Goal: Information Seeking & Learning: Learn about a topic

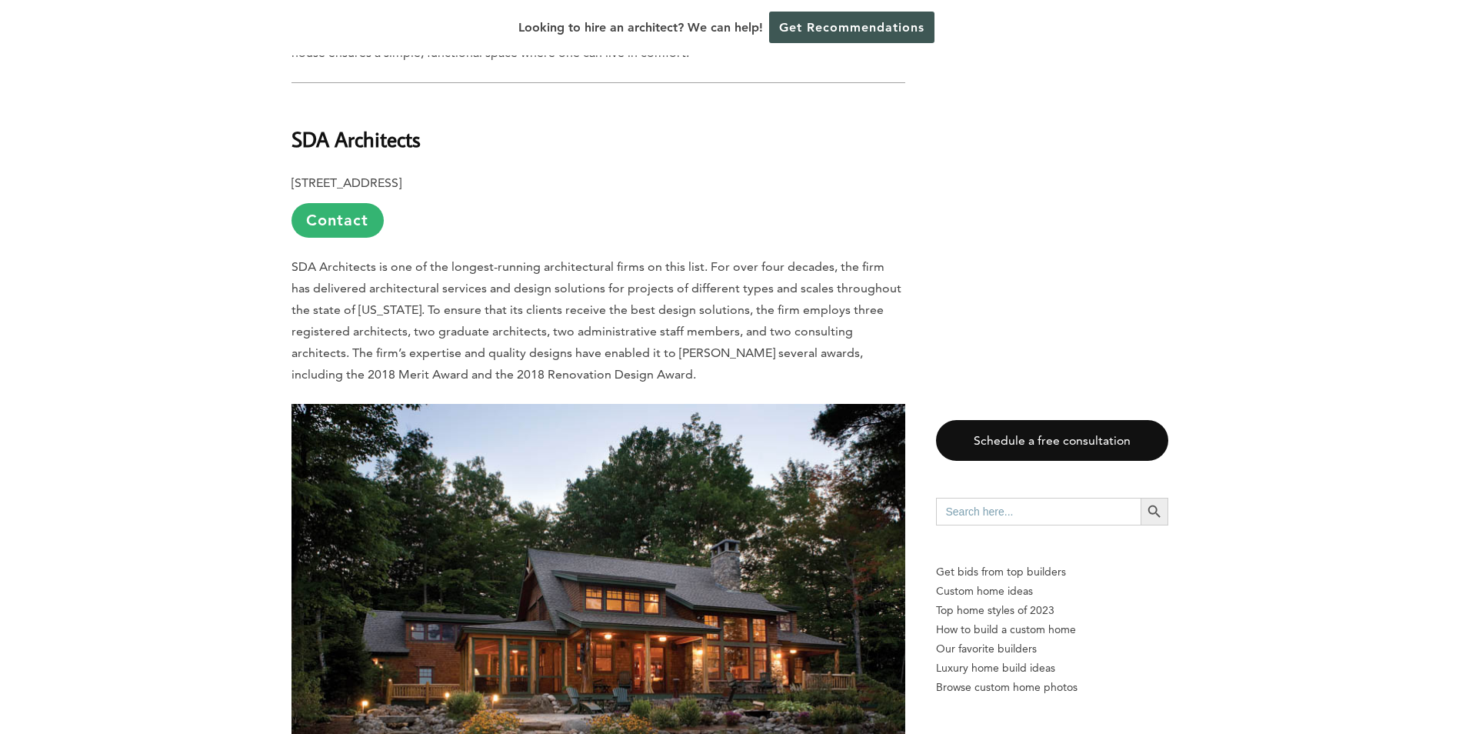
scroll to position [3461, 0]
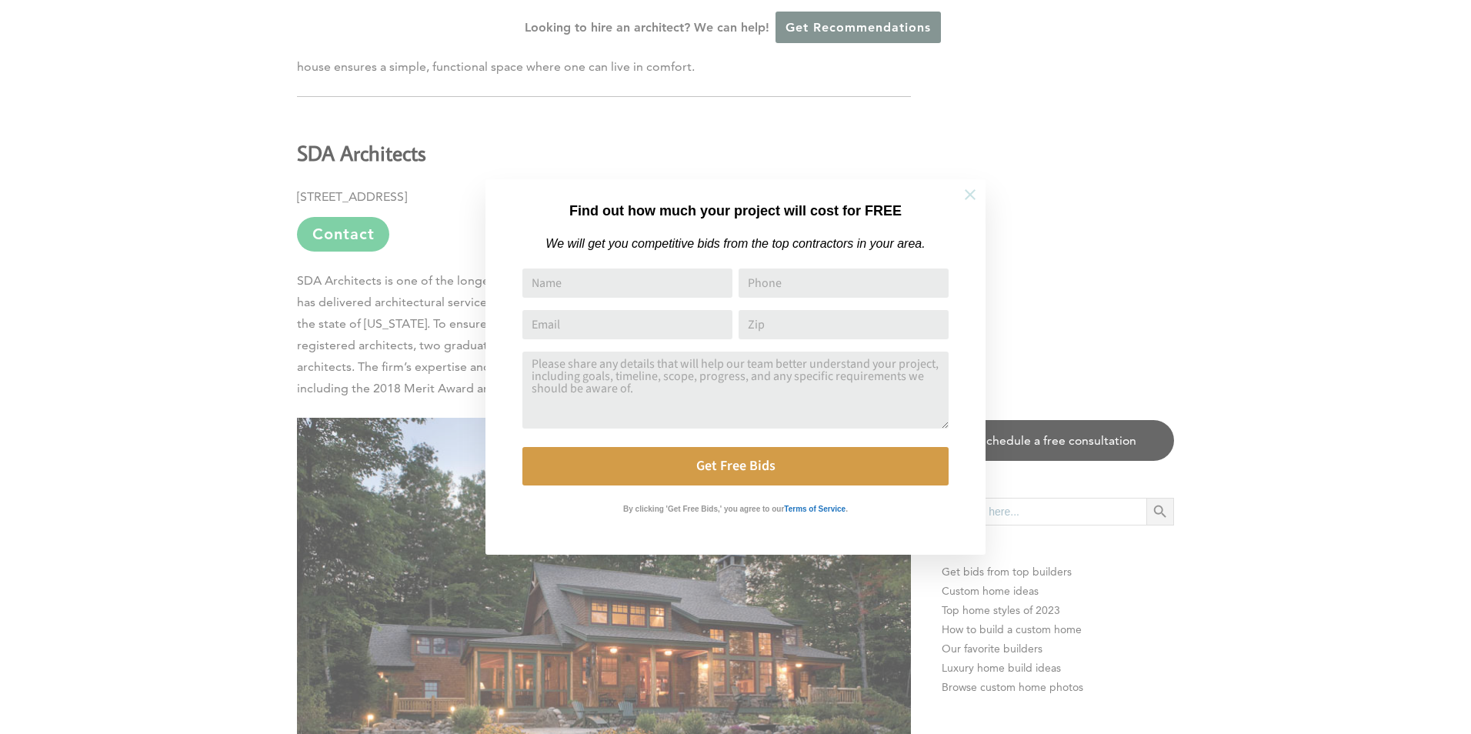
click at [966, 190] on icon at bounding box center [970, 194] width 11 height 11
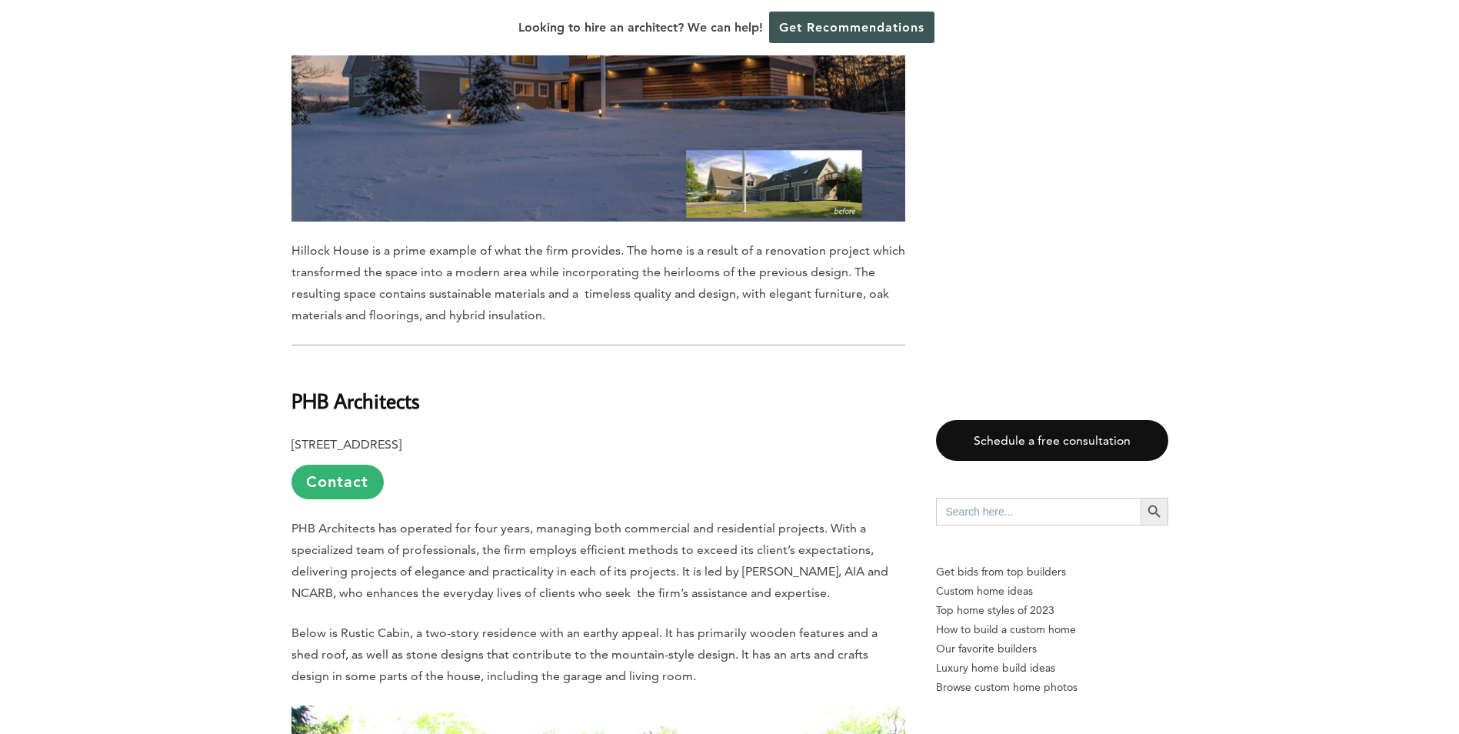
scroll to position [12829, 0]
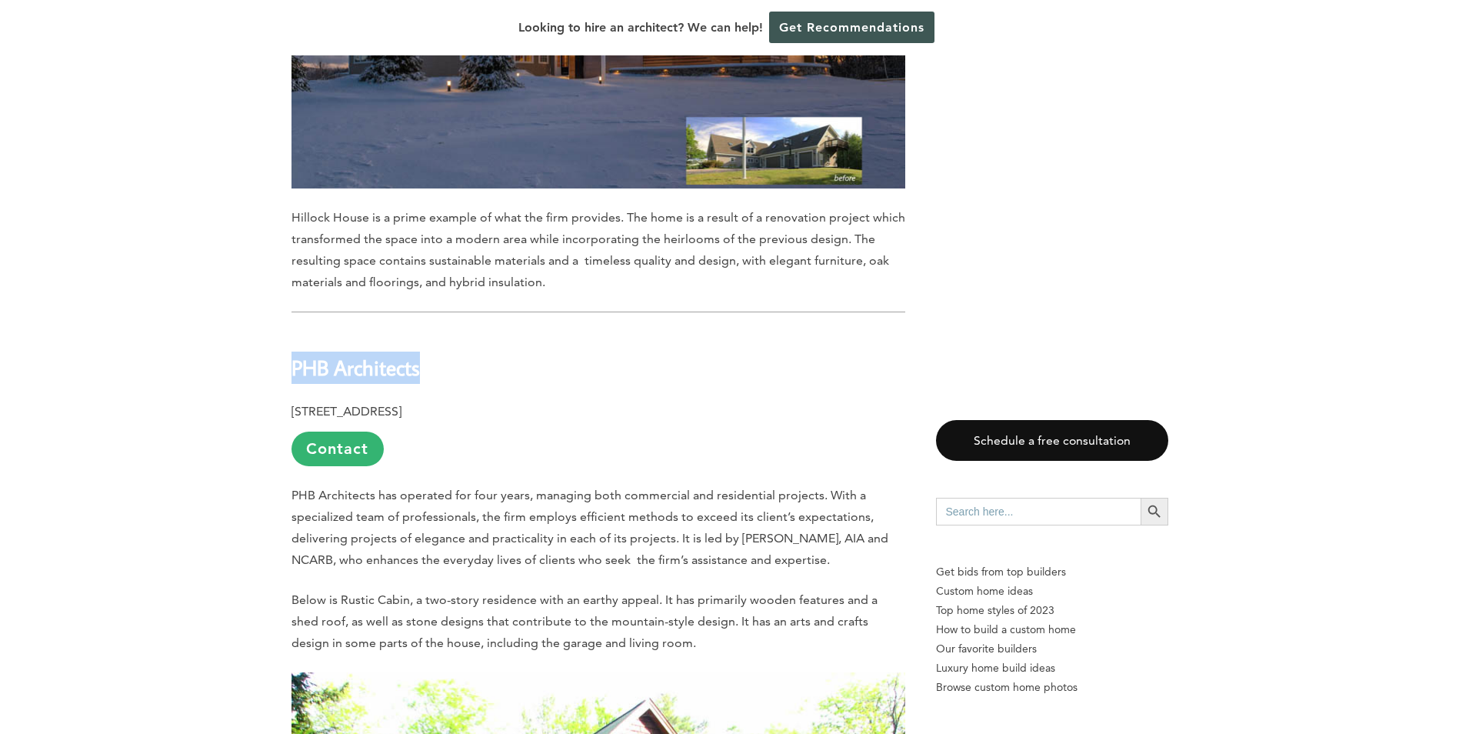
drag, startPoint x: 423, startPoint y: 304, endPoint x: 290, endPoint y: 306, distance: 133.1
copy b "PHB Architects"
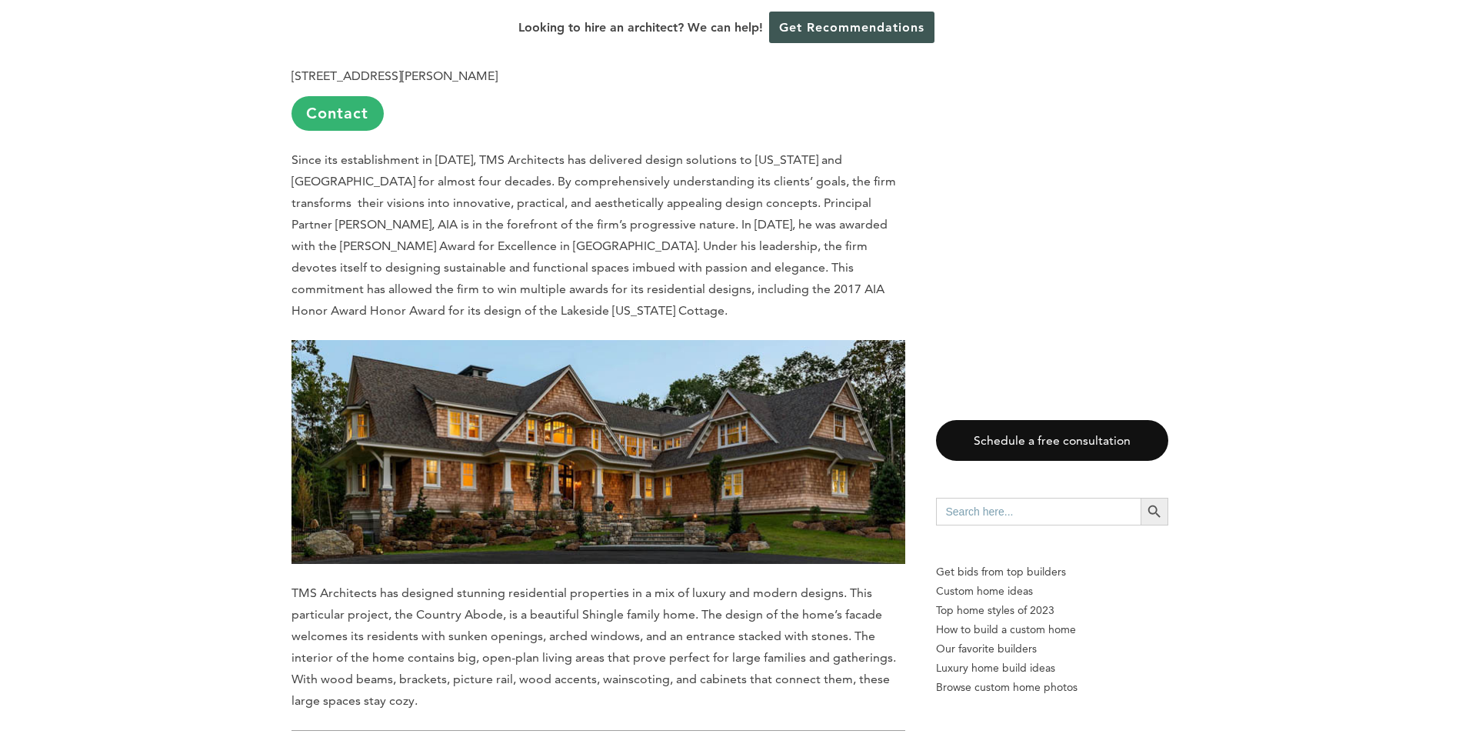
scroll to position [5258, 0]
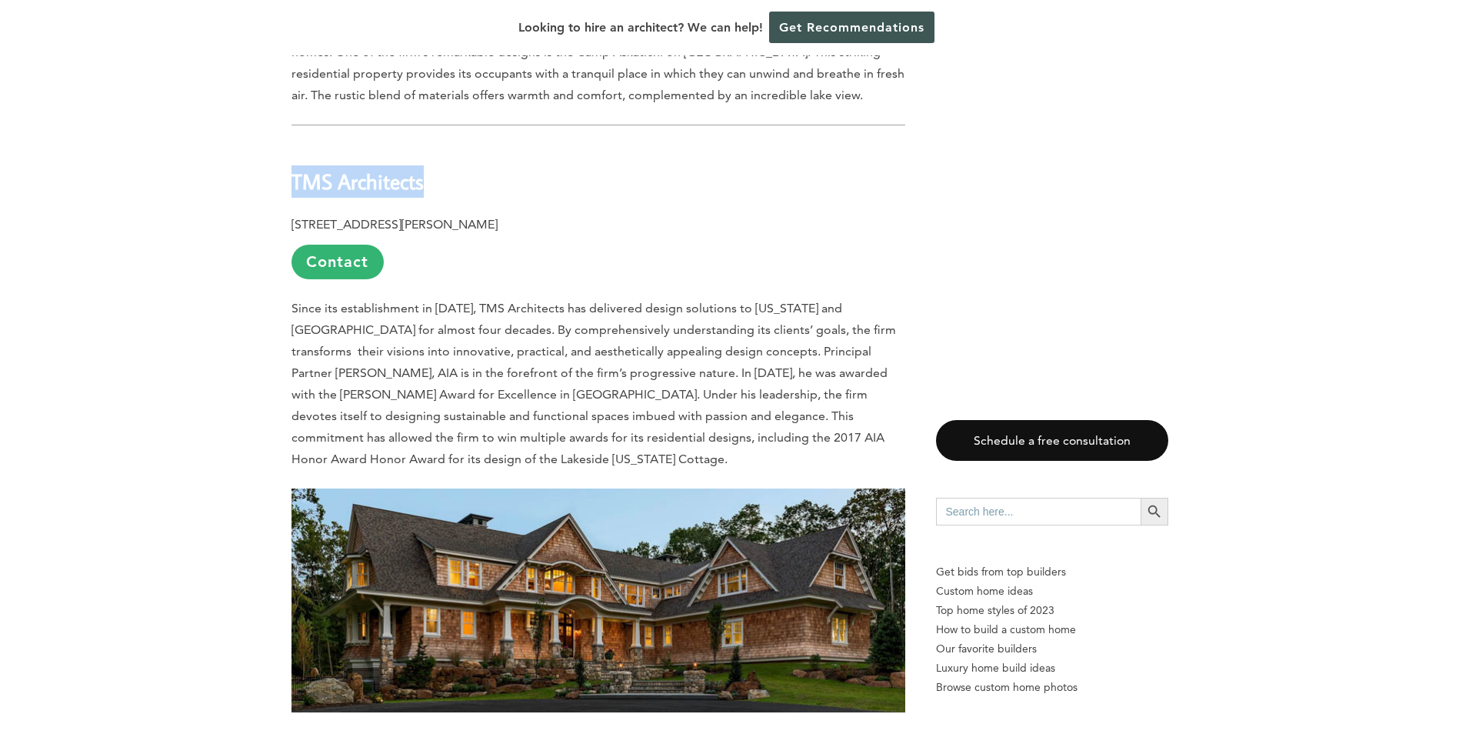
drag, startPoint x: 430, startPoint y: 133, endPoint x: 295, endPoint y: 125, distance: 135.6
click at [295, 144] on h2 "TMS Architects" at bounding box center [599, 170] width 614 height 53
copy b "TMS Architects"
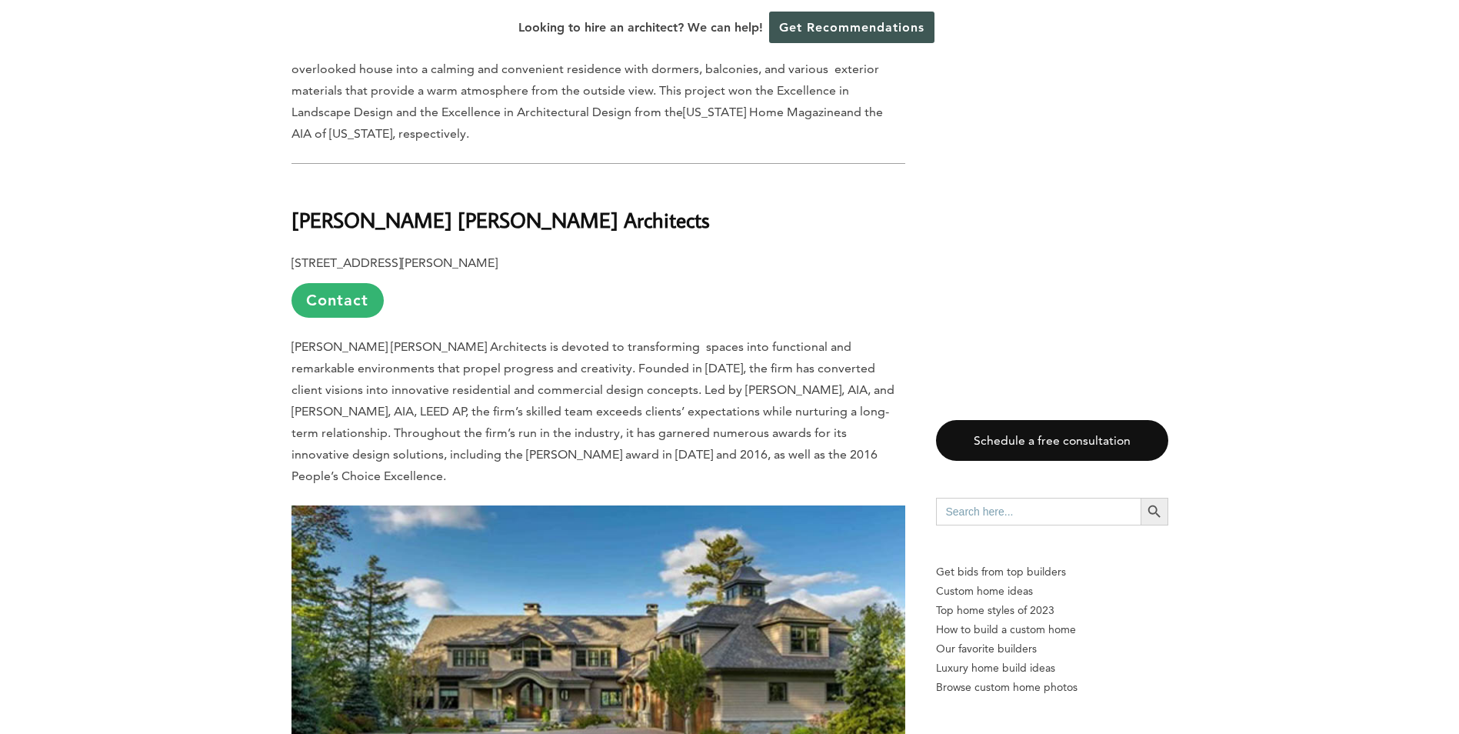
scroll to position [1643, 0]
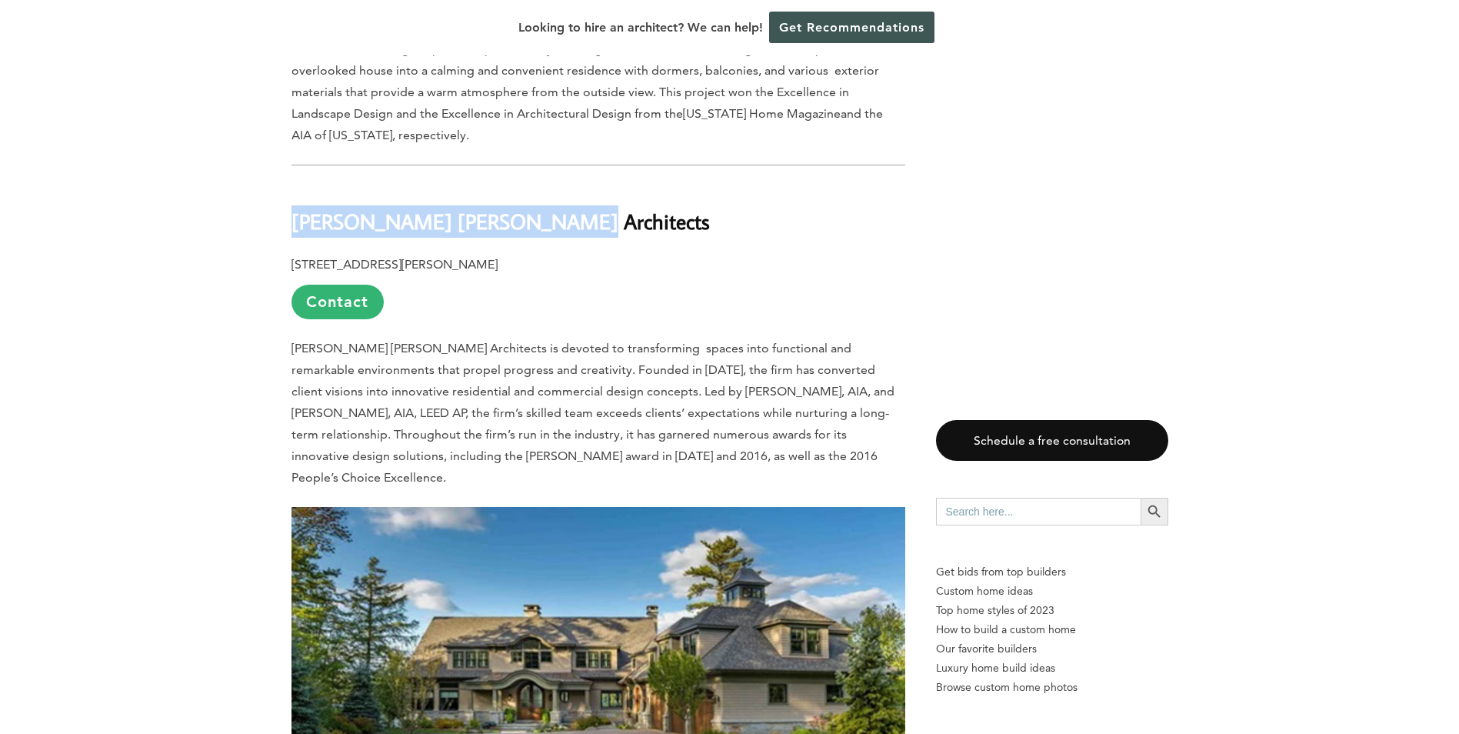
drag, startPoint x: 542, startPoint y: 202, endPoint x: 300, endPoint y: 191, distance: 242.6
click at [293, 208] on b "[PERSON_NAME] [PERSON_NAME] Architects" at bounding box center [501, 221] width 418 height 27
copy b "[PERSON_NAME] [PERSON_NAME] Architects"
